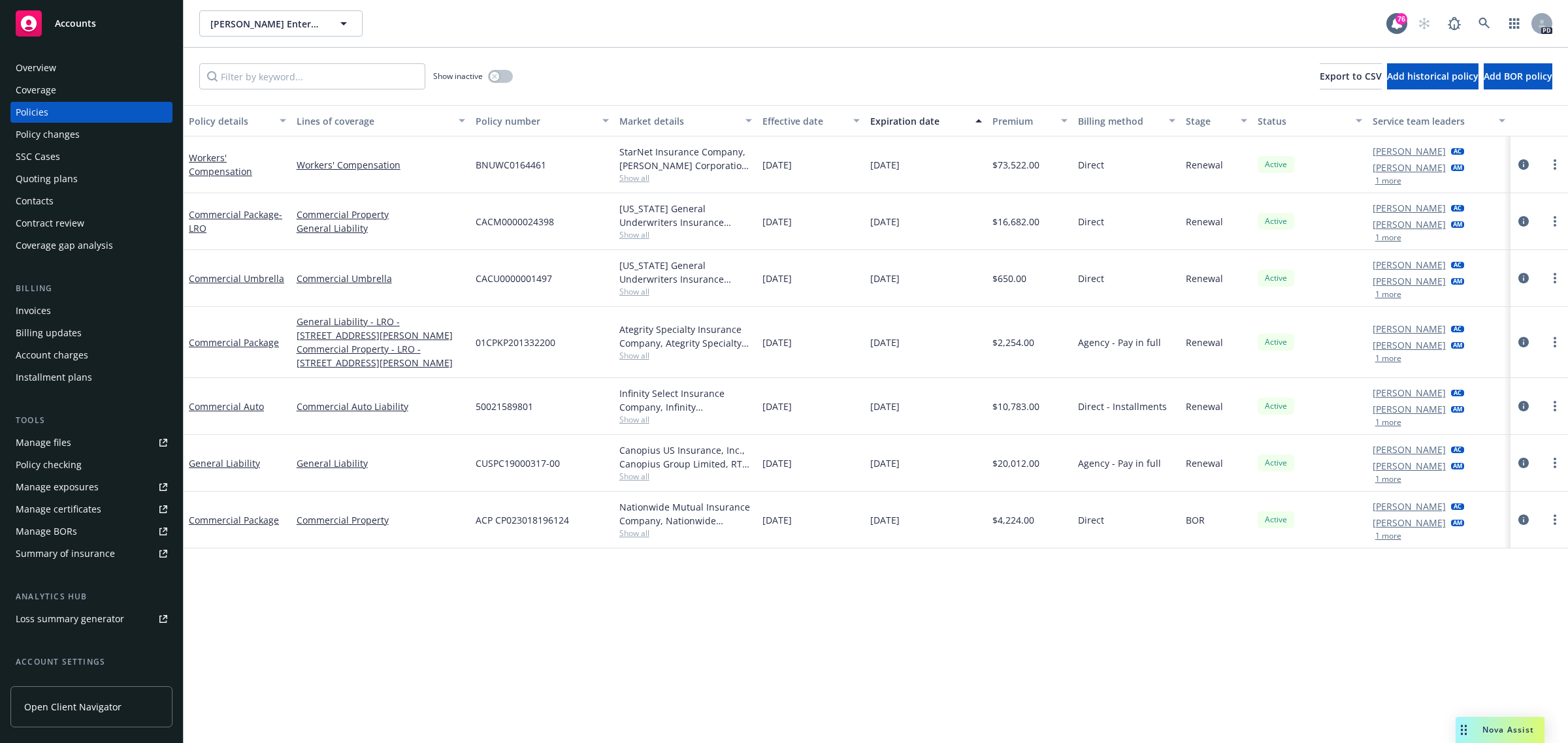
click at [79, 19] on span "Accounts" at bounding box center [76, 24] width 41 height 11
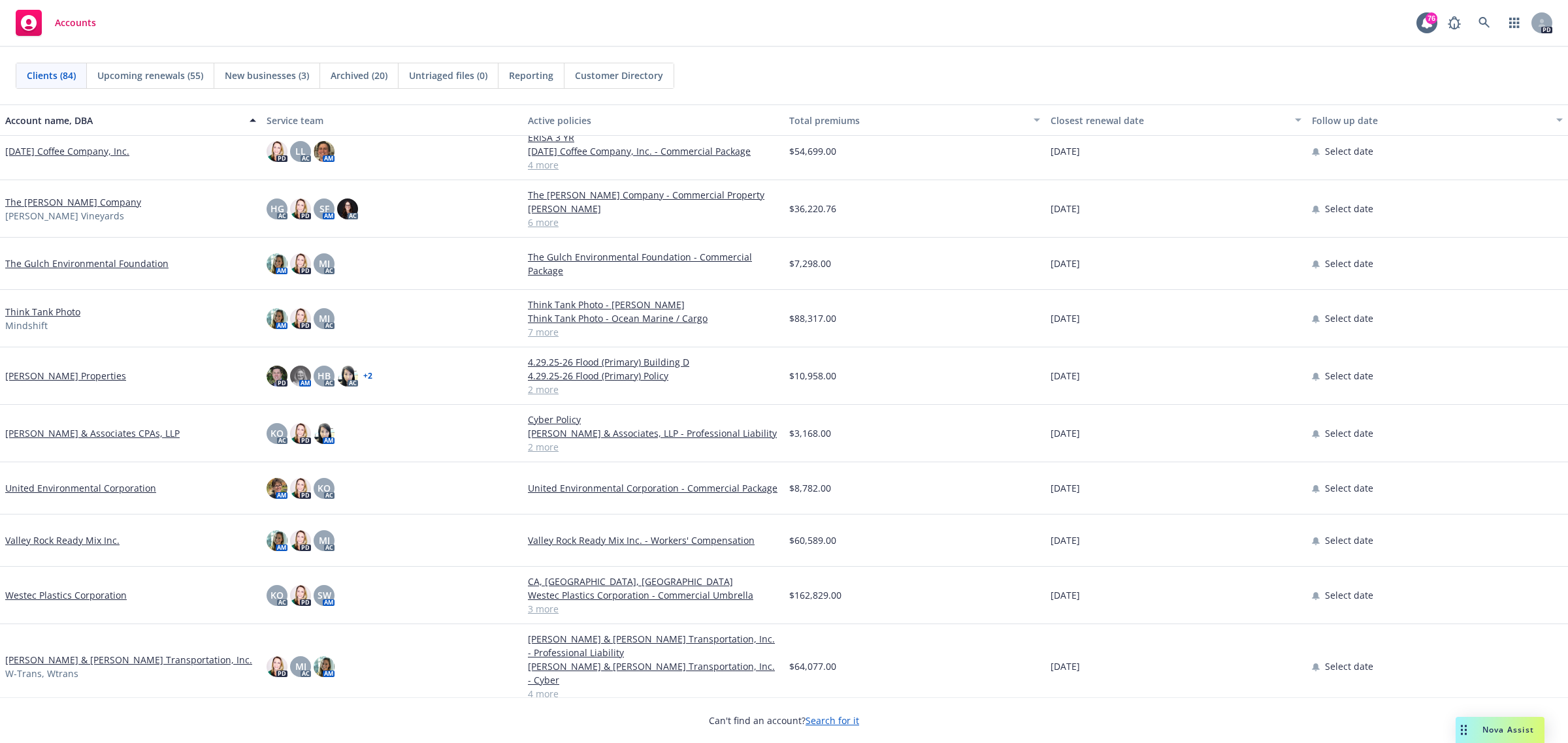
scroll to position [3882, 0]
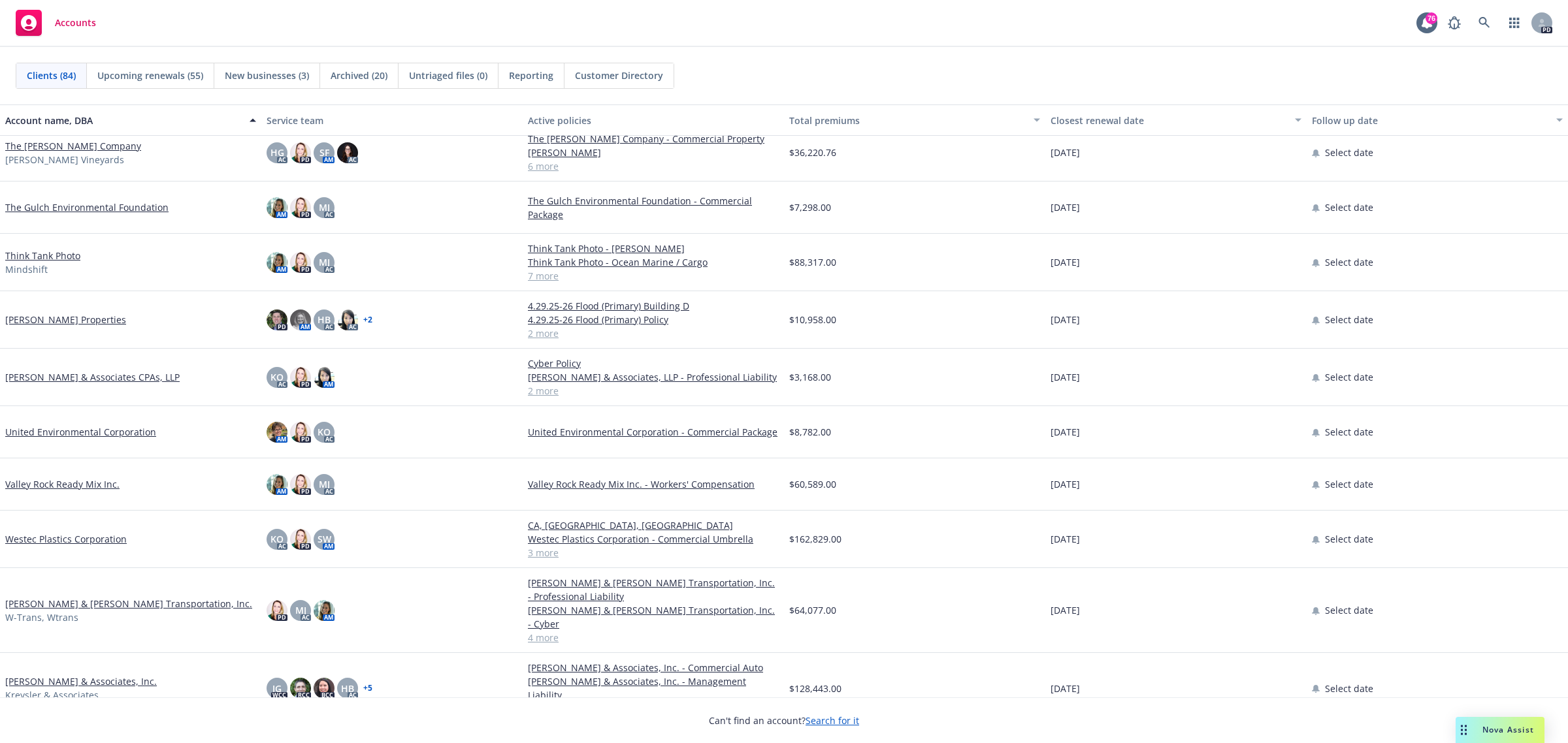
click at [47, 675] on link "[PERSON_NAME] & Associates, Inc." at bounding box center [81, 681] width 152 height 14
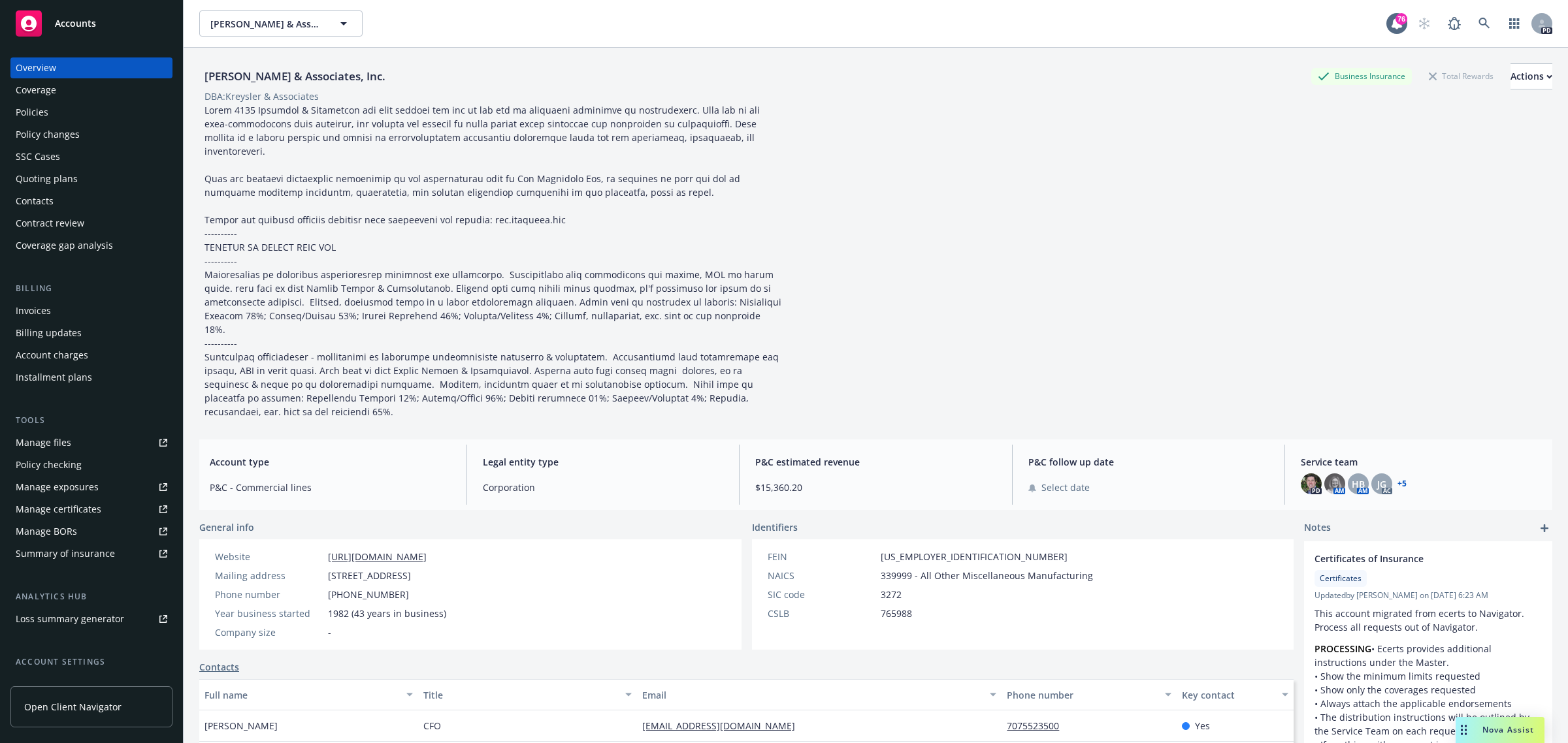
click at [34, 108] on div "Policies" at bounding box center [32, 112] width 33 height 21
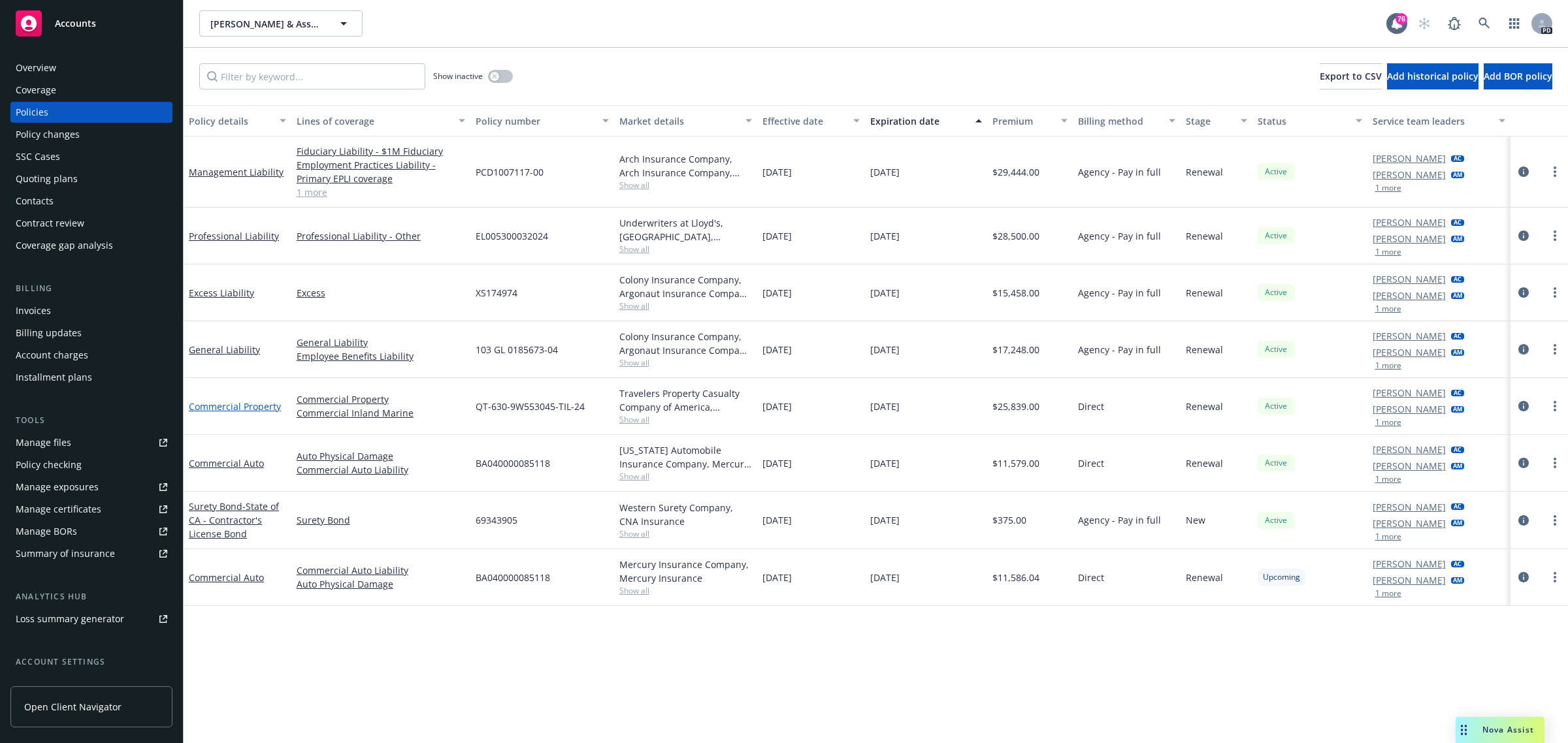
click at [217, 407] on link "Commercial Property" at bounding box center [235, 406] width 92 height 13
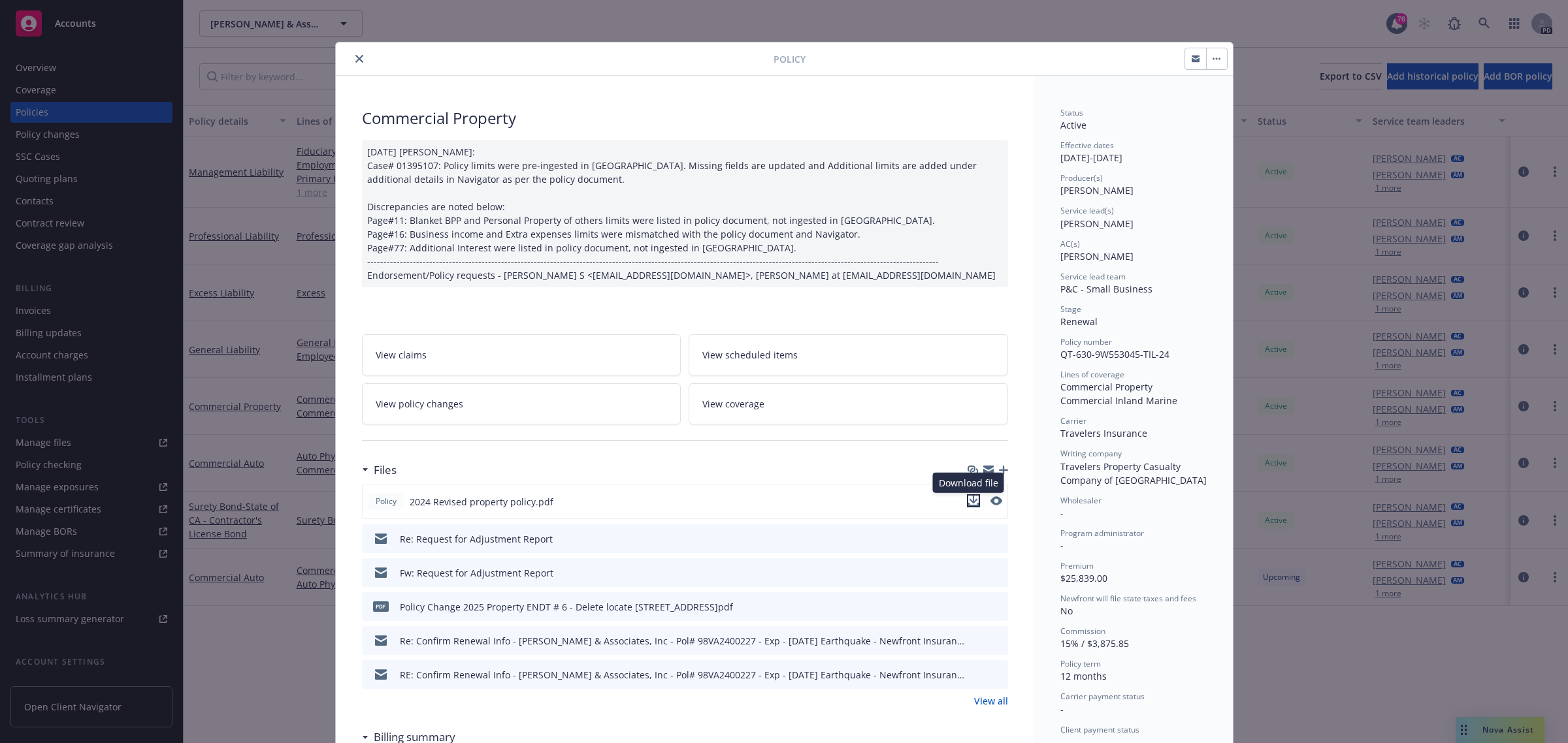
click at [968, 498] on icon "download file" at bounding box center [974, 501] width 11 height 11
click at [352, 53] on button "close" at bounding box center [360, 59] width 16 height 16
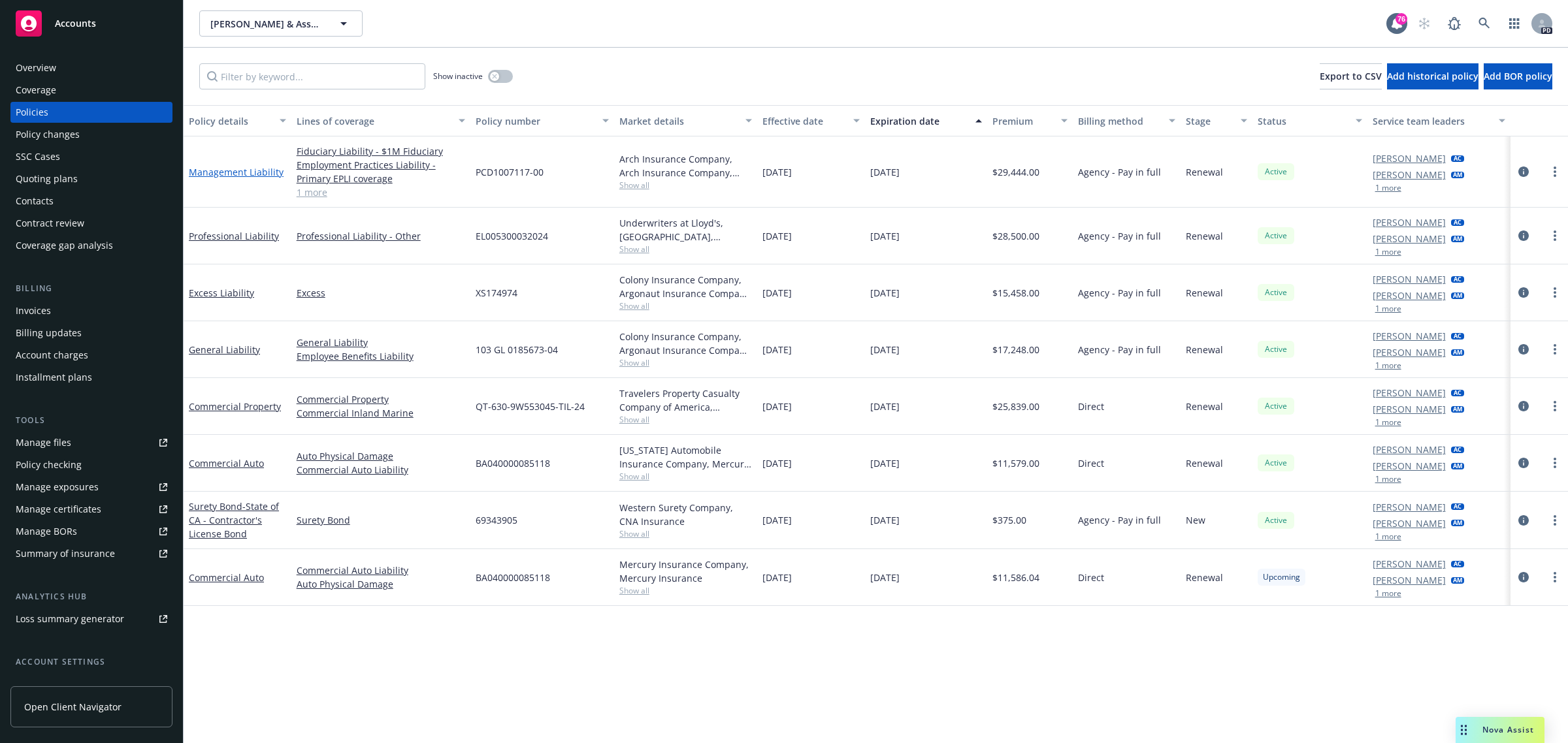
click at [223, 171] on link "Management Liability" at bounding box center [236, 172] width 94 height 13
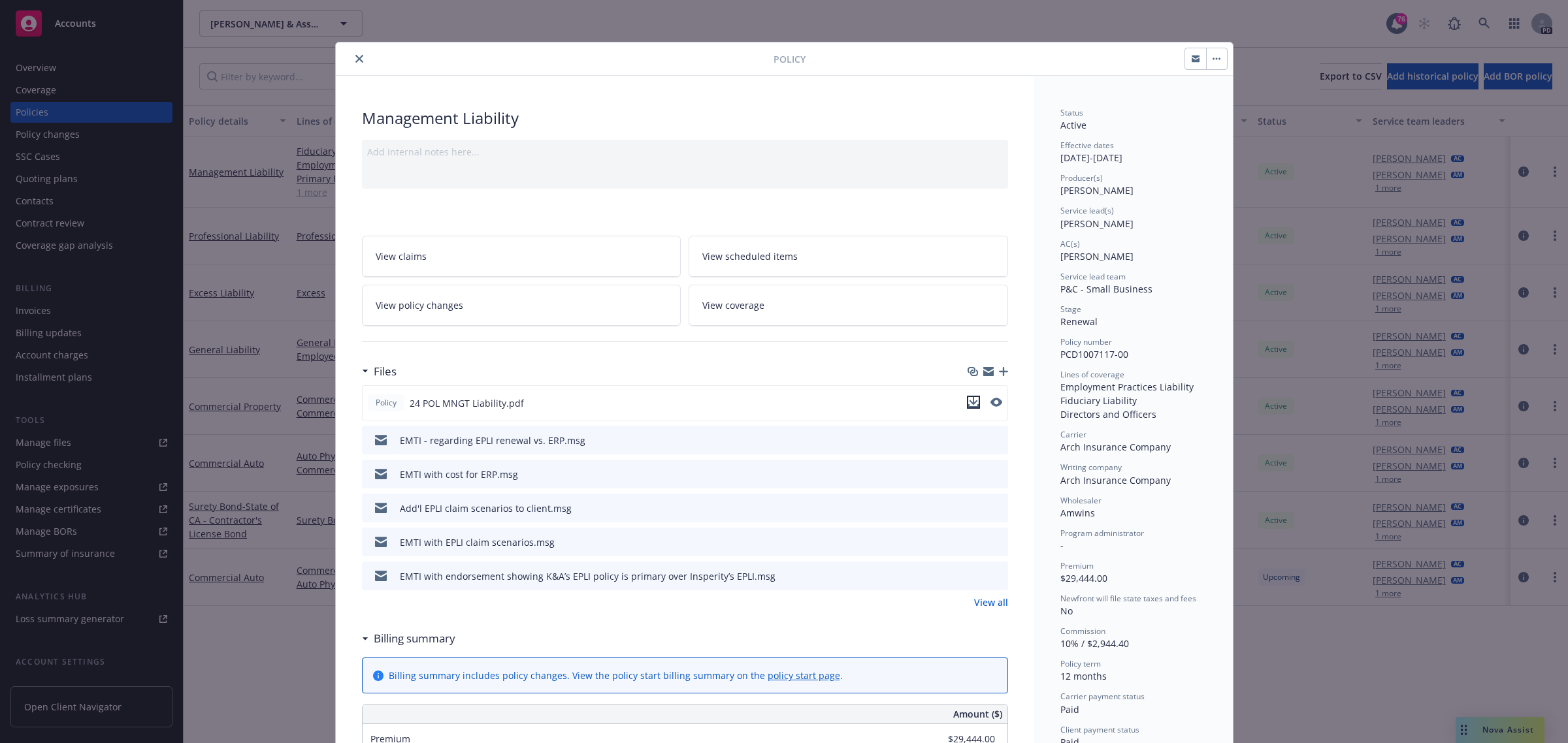
click at [968, 398] on icon "download file" at bounding box center [974, 402] width 11 height 11
click at [355, 60] on icon "close" at bounding box center [359, 59] width 8 height 8
